Goal: Navigation & Orientation: Find specific page/section

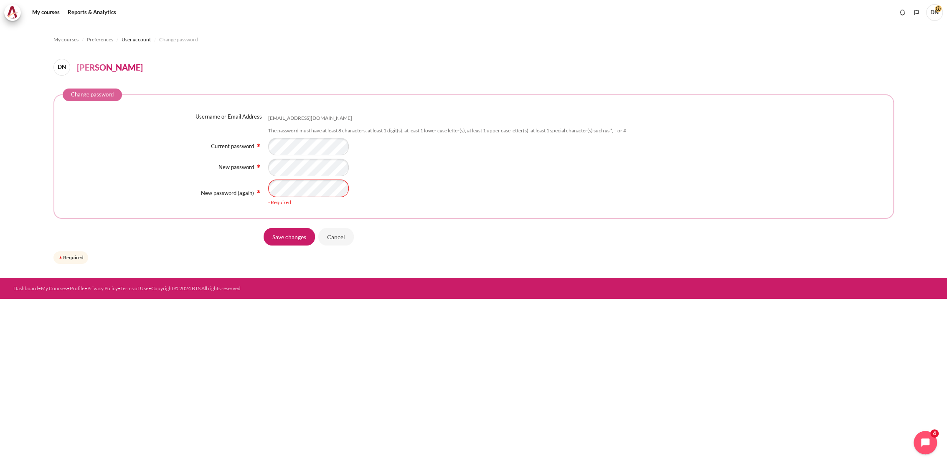
click at [330, 249] on form "Change password Username or Email Address [EMAIL_ADDRESS][DOMAIN_NAME] The pass…" at bounding box center [473, 177] width 841 height 177
click at [335, 239] on input "Cancel" at bounding box center [336, 237] width 36 height 18
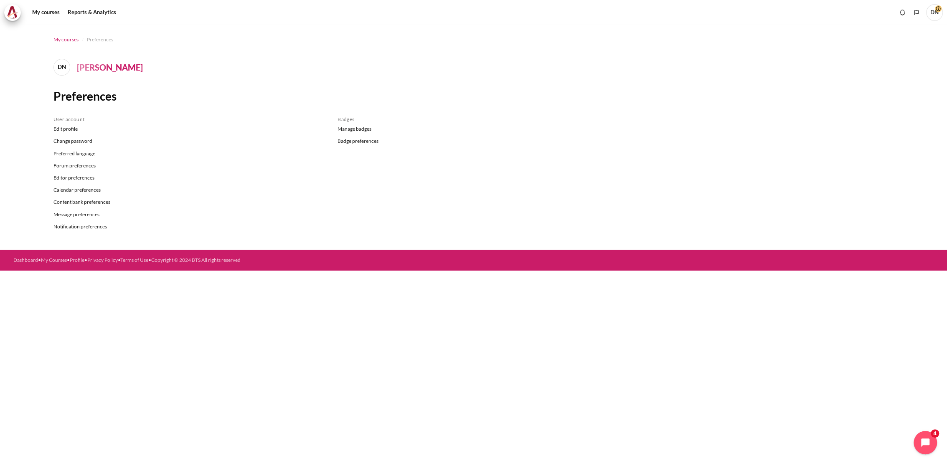
click at [61, 41] on span "My courses" at bounding box center [65, 40] width 25 height 8
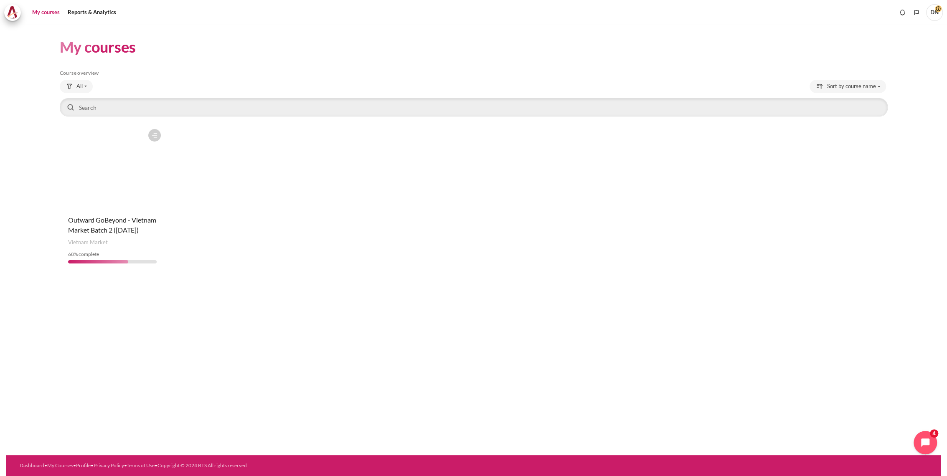
click at [351, 251] on div "Course is starred Actions for course Outward GoBeyond - Vietnam Market Batch 2 …" at bounding box center [474, 197] width 828 height 145
drag, startPoint x: 259, startPoint y: 244, endPoint x: 87, endPoint y: 255, distance: 172.5
click at [256, 243] on div "Course is starred Actions for course Outward GoBeyond - Vietnam Market Batch 2 …" at bounding box center [474, 197] width 828 height 145
click at [112, 230] on span "Outward GoBeyond - Vietnam Market Batch 2 ([DATE])" at bounding box center [112, 225] width 88 height 18
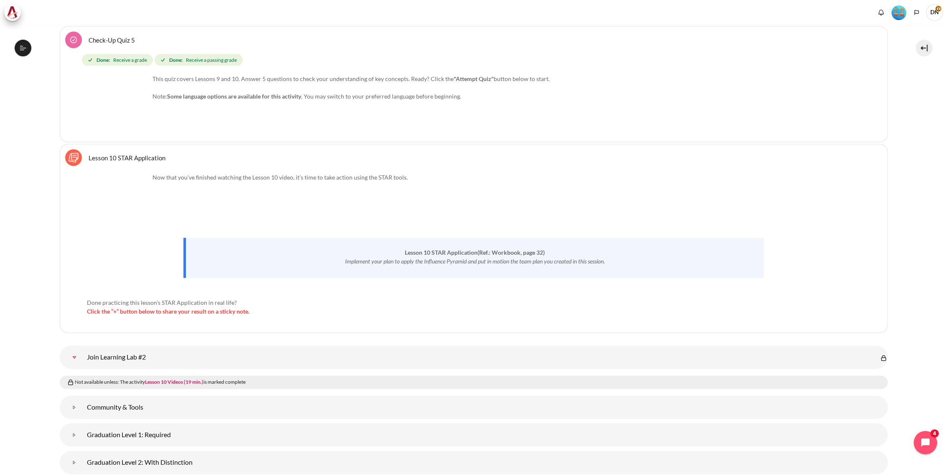
scroll to position [1509, 0]
